Goal: Task Accomplishment & Management: Complete application form

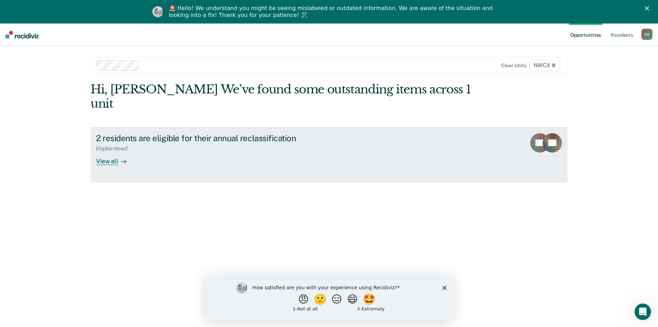
click at [105, 151] on div "View all" at bounding box center [115, 157] width 39 height 13
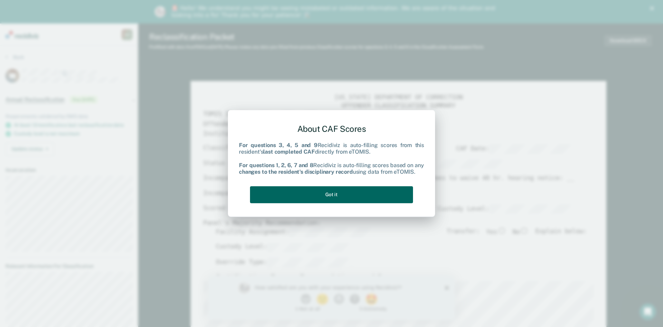
click at [349, 195] on button "Got it" at bounding box center [331, 194] width 163 height 17
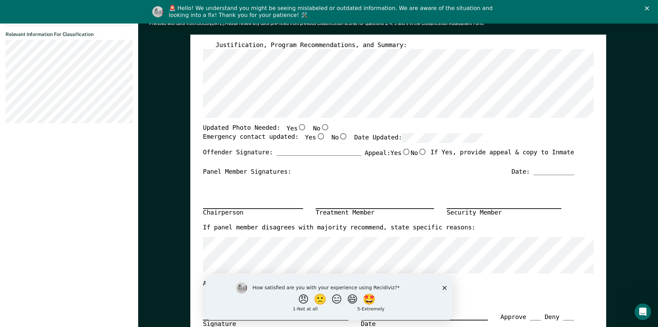
scroll to position [242, 0]
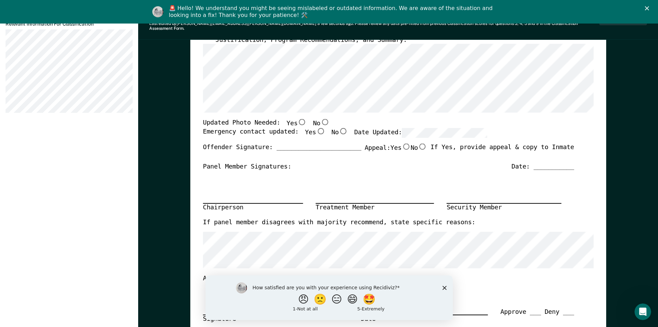
click at [289, 119] on label "Yes" at bounding box center [296, 123] width 20 height 9
click at [298, 119] on input "Yes" at bounding box center [302, 122] width 9 height 6
type textarea "x"
radio input "true"
click at [316, 128] on input "Yes" at bounding box center [320, 131] width 9 height 6
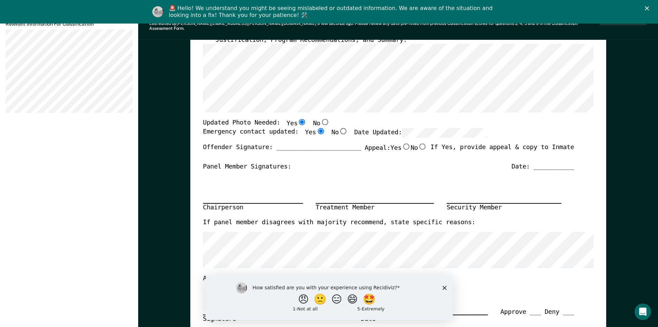
type textarea "x"
radio input "true"
click at [320, 119] on input "No" at bounding box center [324, 122] width 9 height 6
type textarea "x"
radio input "false"
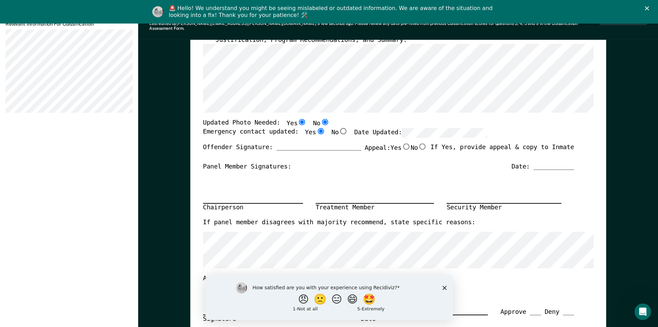
radio input "true"
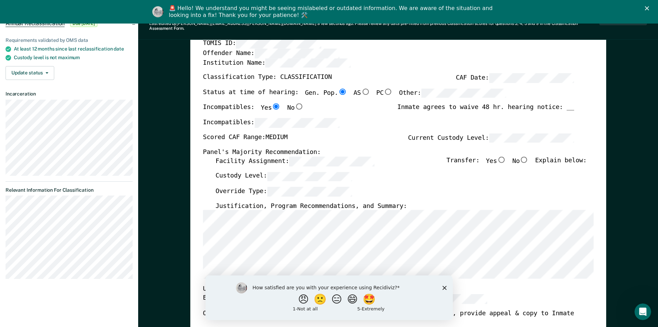
scroll to position [0, 0]
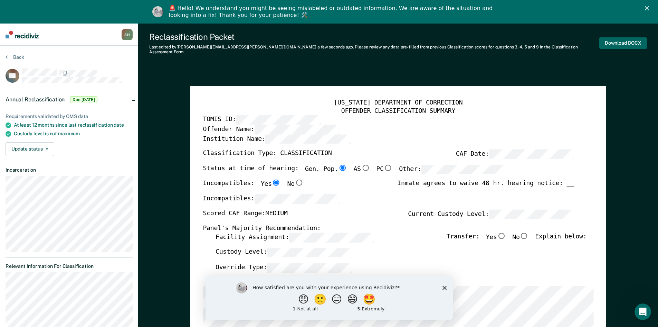
click at [626, 41] on button "Download DOCX" at bounding box center [624, 42] width 48 height 11
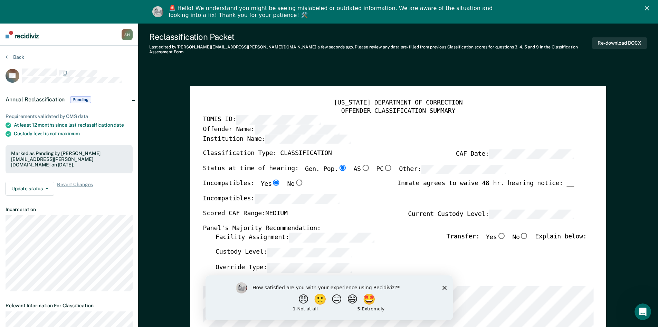
click at [444, 288] on polygon "Close survey" at bounding box center [444, 287] width 4 height 4
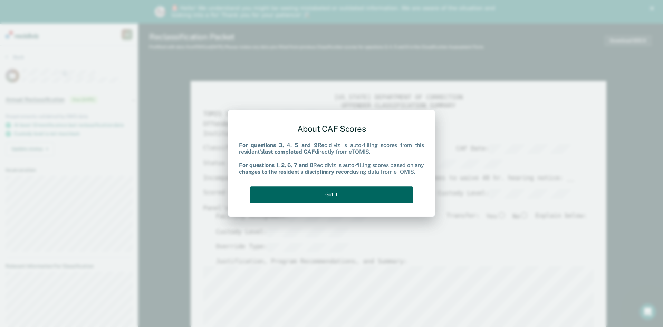
click at [358, 193] on button "Got it" at bounding box center [331, 194] width 163 height 17
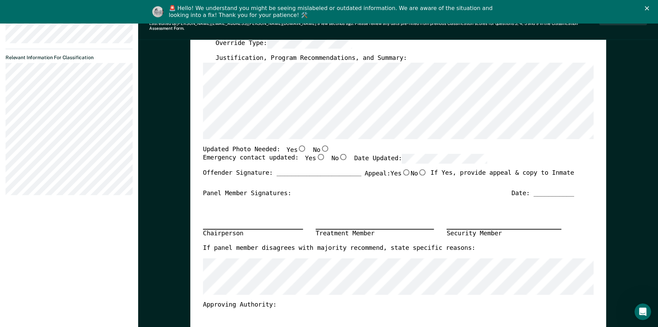
scroll to position [207, 0]
click at [320, 146] on input "No" at bounding box center [324, 149] width 9 height 6
type textarea "x"
radio input "true"
click at [316, 155] on input "Yes" at bounding box center [320, 158] width 9 height 6
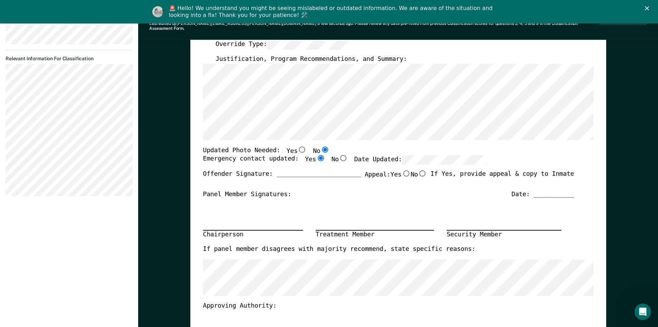
type textarea "x"
radio input "true"
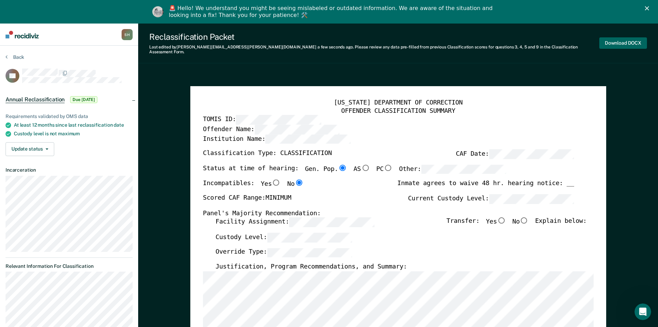
click at [638, 37] on button "Download DOCX" at bounding box center [624, 42] width 48 height 11
type textarea "x"
